Goal: Find specific fact: Find contact information

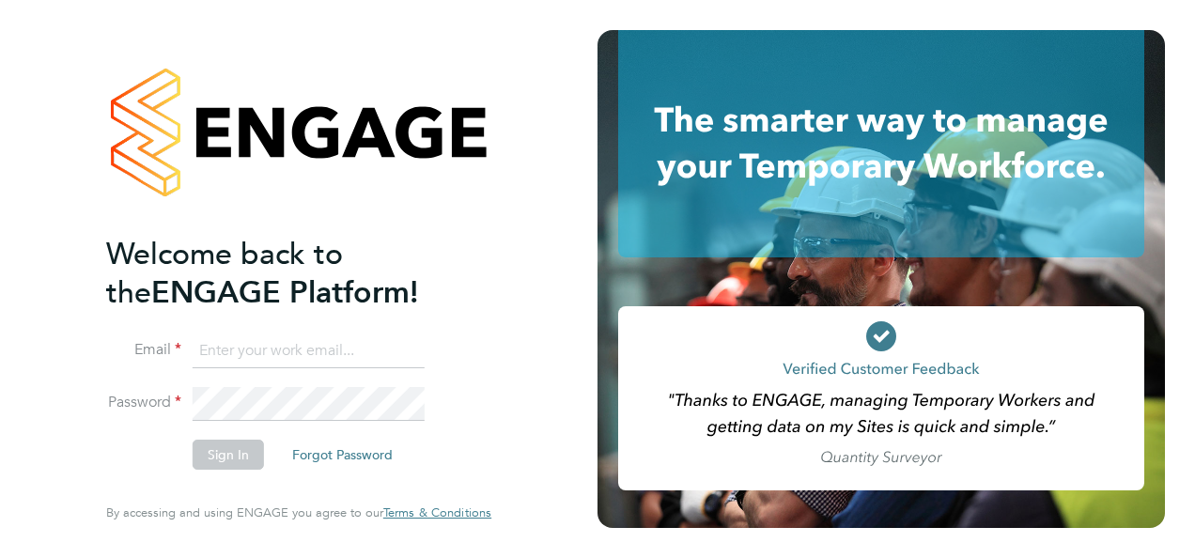
type input "[EMAIL_ADDRESS][DOMAIN_NAME]"
click at [235, 452] on button "Sign In" at bounding box center [228, 455] width 71 height 30
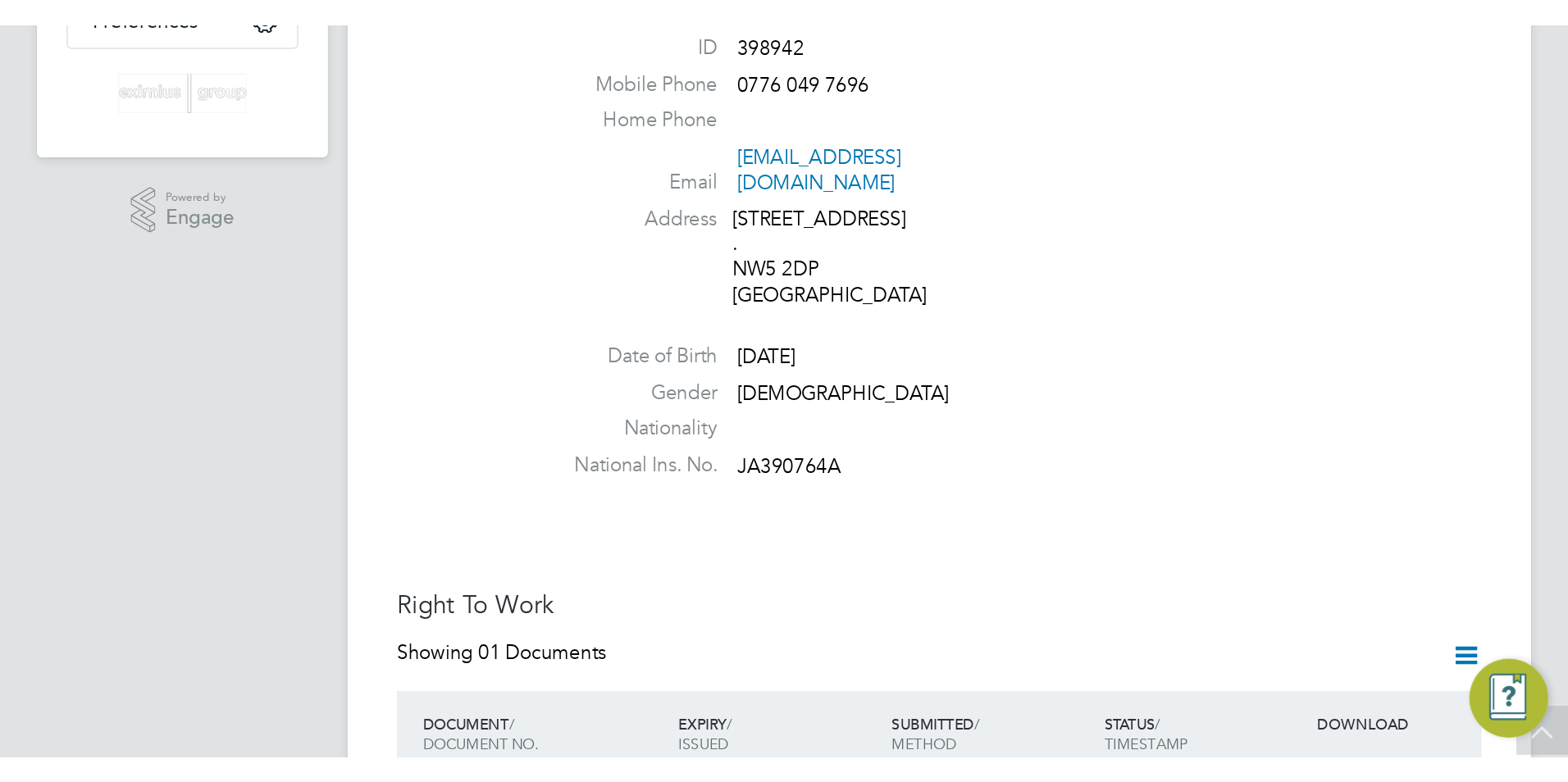
scroll to position [164, 0]
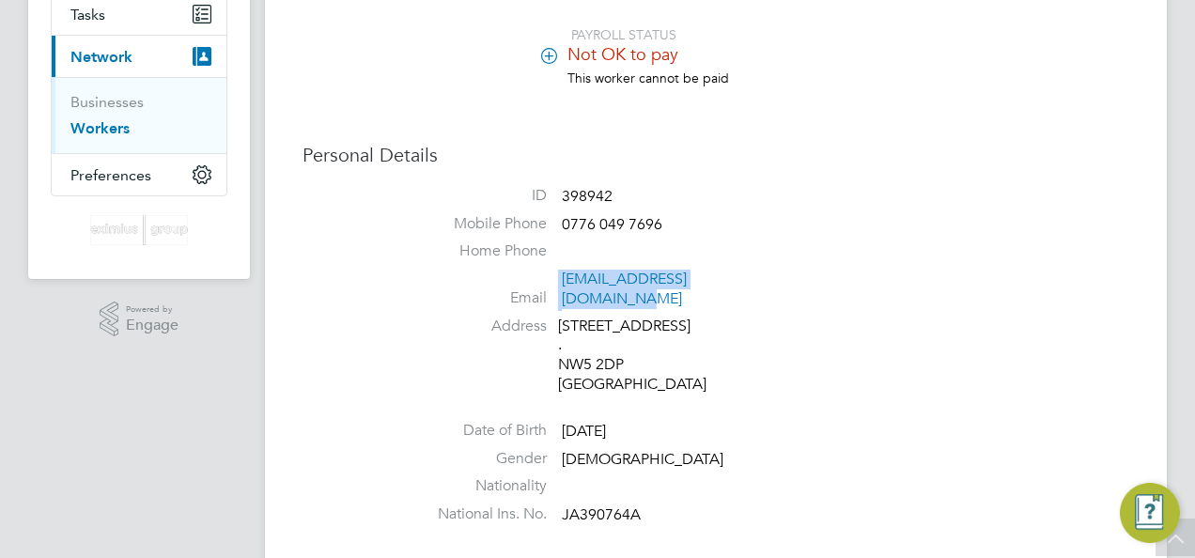
drag, startPoint x: 718, startPoint y: 283, endPoint x: 560, endPoint y: 282, distance: 157.8
click at [560, 282] on li "Email tinasharkeyuk@yahoo.co.uk" at bounding box center [772, 293] width 714 height 46
drag, startPoint x: 561, startPoint y: 282, endPoint x: 586, endPoint y: 277, distance: 25.8
copy li "tinasharkeyuk@yahoo.co.uk"
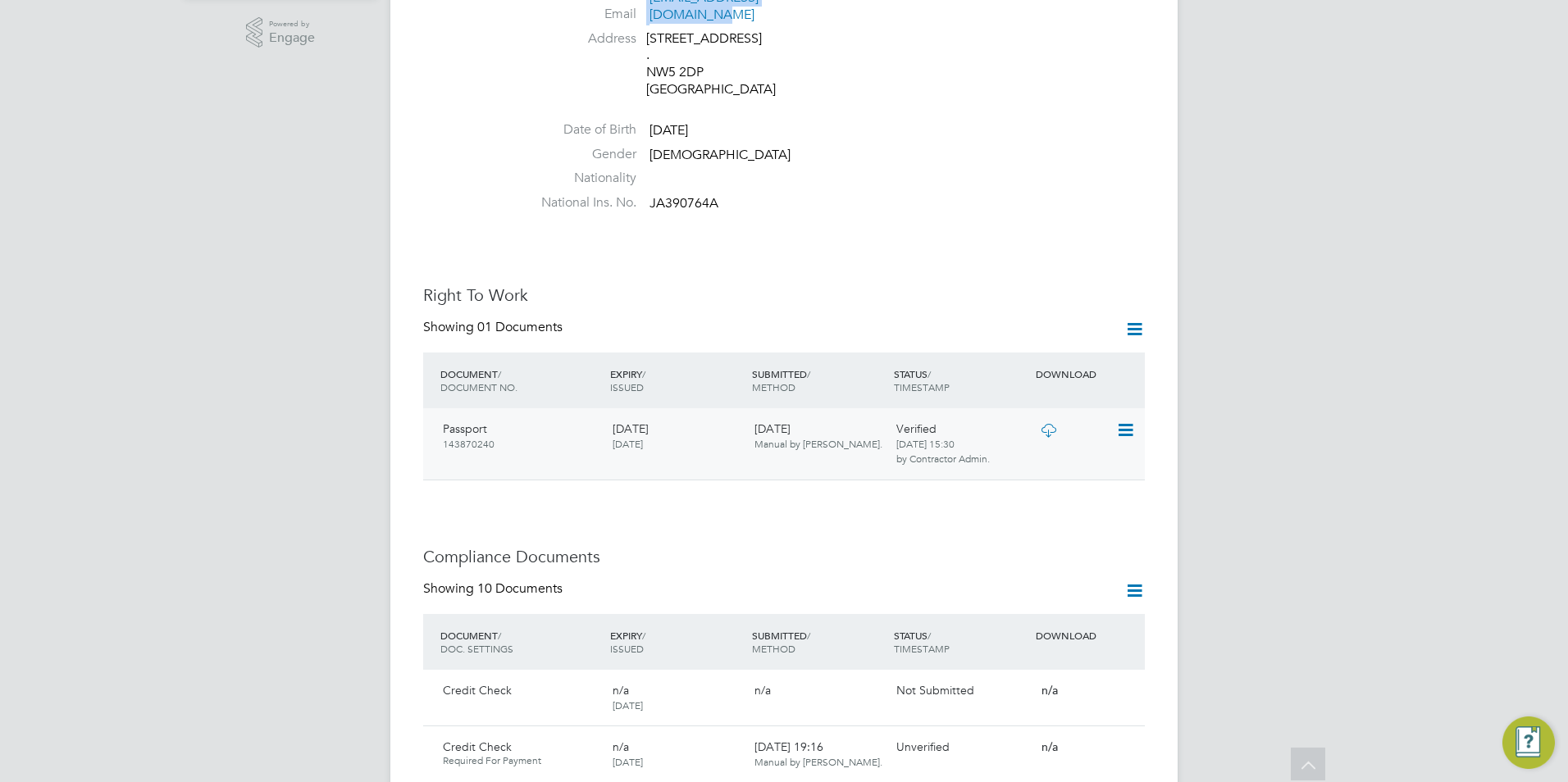
scroll to position [0, 0]
